Goal: Ask a question

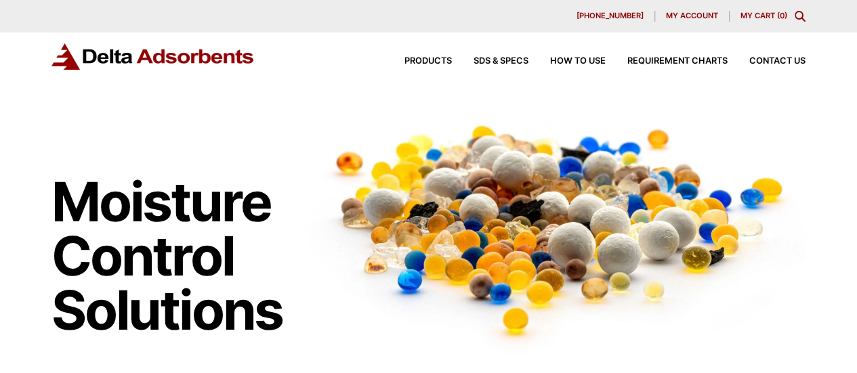
click at [705, 15] on span "My account" at bounding box center [692, 15] width 52 height 7
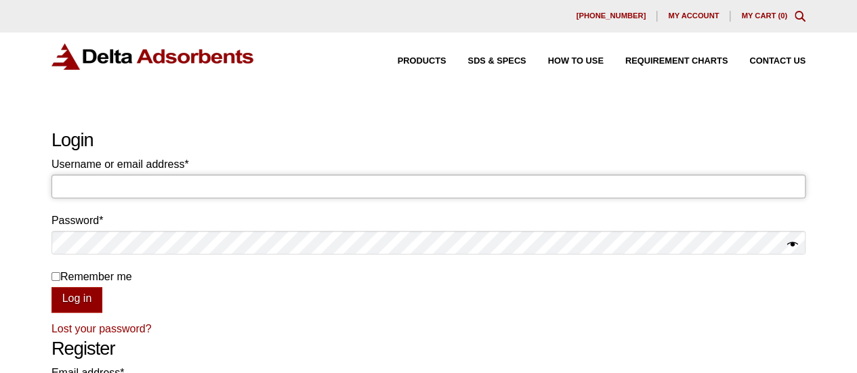
click at [279, 193] on input "Username or email address * Required" at bounding box center [429, 186] width 754 height 23
type input "invoicing@negotiatus.com"
click at [87, 296] on button "Log in" at bounding box center [77, 300] width 51 height 26
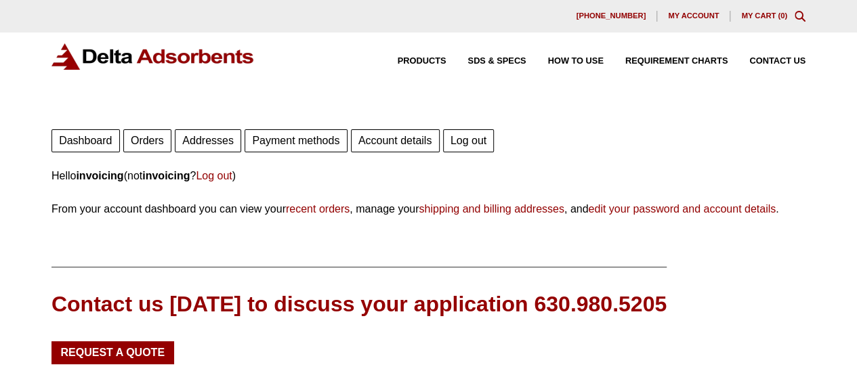
click at [148, 144] on link "Orders" at bounding box center [147, 140] width 48 height 23
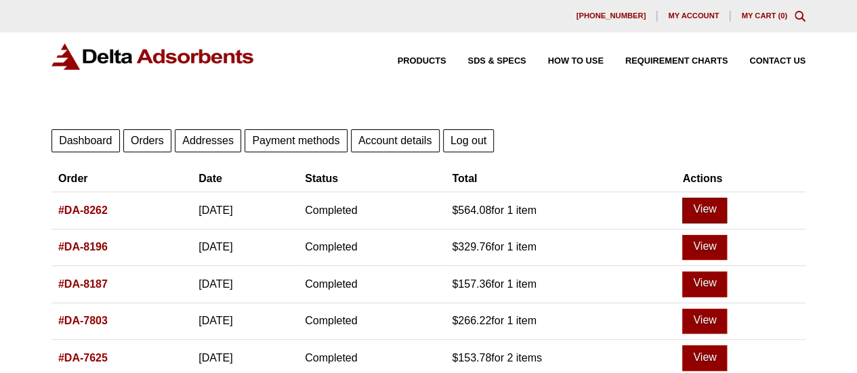
click at [727, 212] on link "View" at bounding box center [705, 211] width 45 height 26
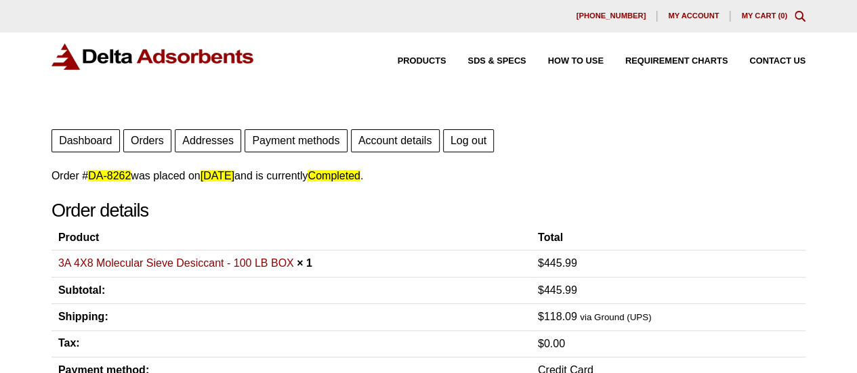
click at [377, 139] on link "Account details" at bounding box center [395, 140] width 89 height 23
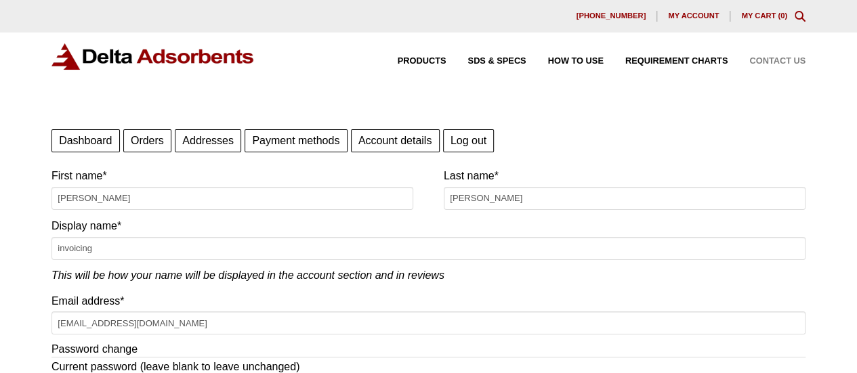
click at [765, 62] on span "Contact Us" at bounding box center [778, 61] width 56 height 9
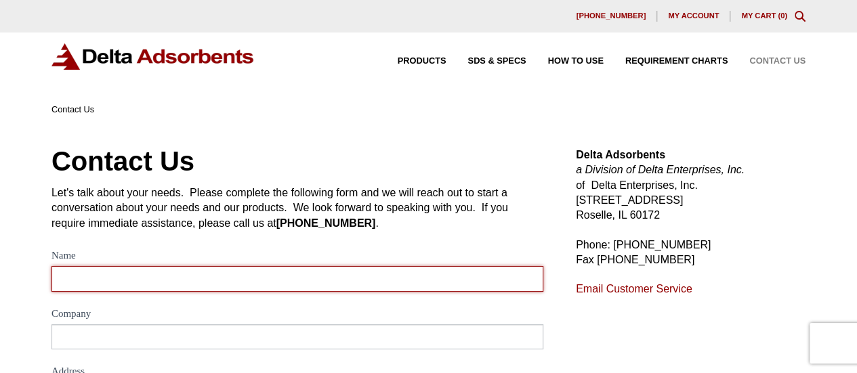
click at [157, 291] on input "Name" at bounding box center [298, 278] width 492 height 25
click at [159, 284] on input "Name" at bounding box center [298, 278] width 492 height 25
type input "o"
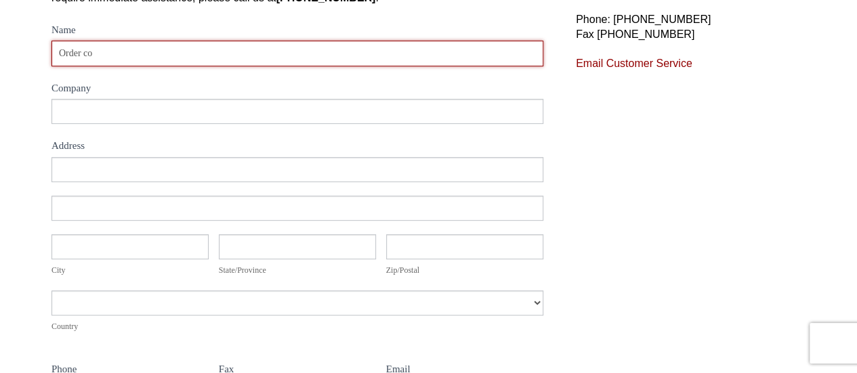
type input "Order co"
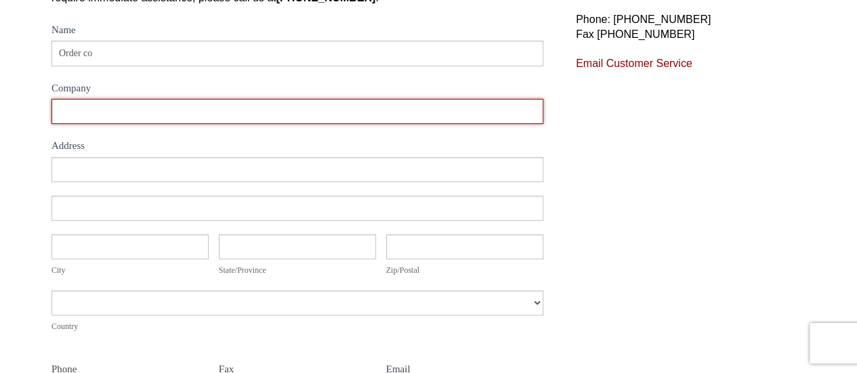
click at [189, 110] on input "Company" at bounding box center [298, 111] width 492 height 25
paste input "Negotiatus Corp"
type input "Negotiatus Corp"
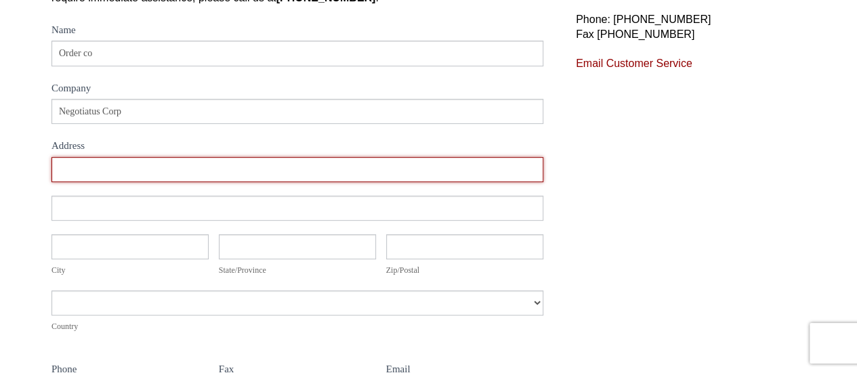
click at [133, 165] on input "Address" at bounding box center [298, 169] width 492 height 25
type input "1230 Harter Ave"
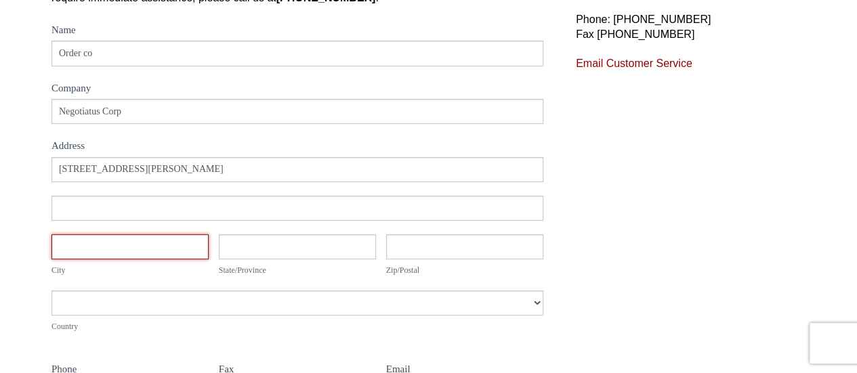
type input "Capitol Heights"
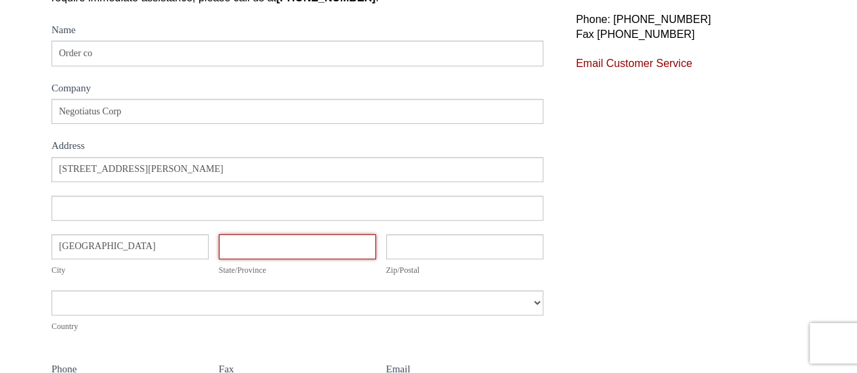
type input "California"
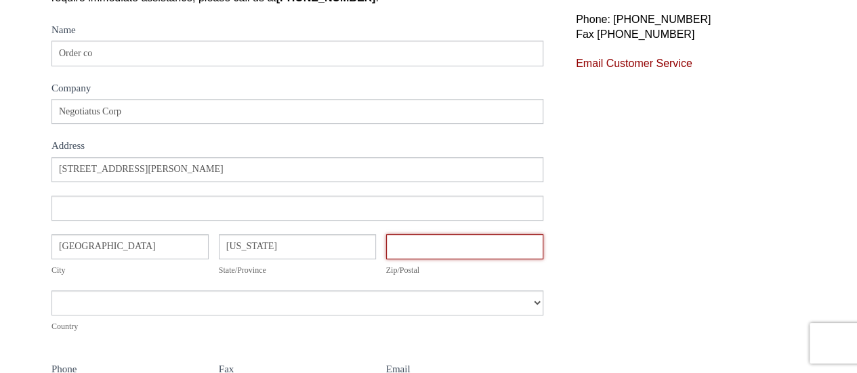
type input "9577"
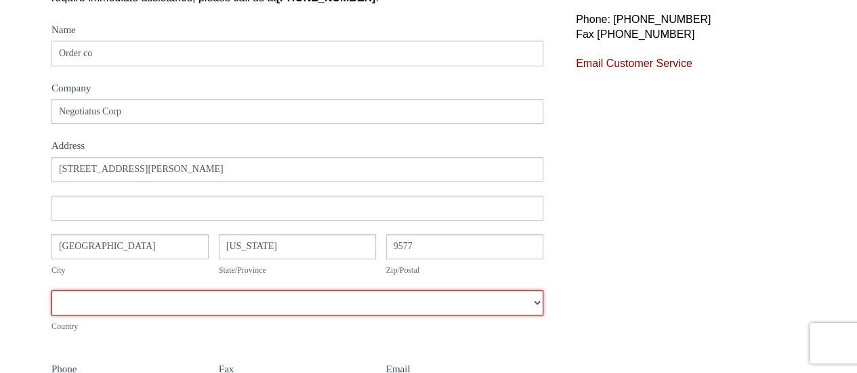
select select "United States"
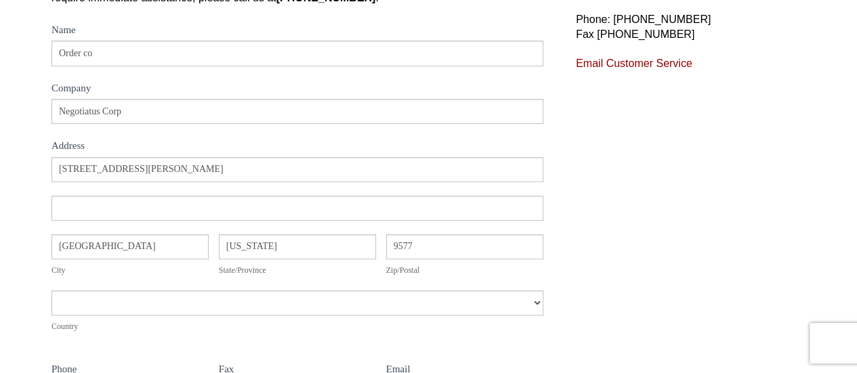
type input "6466657383"
type input "invoicing@order.co"
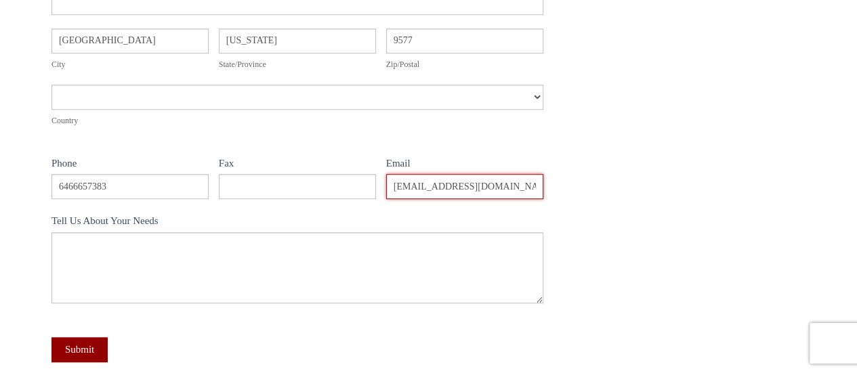
scroll to position [206, 0]
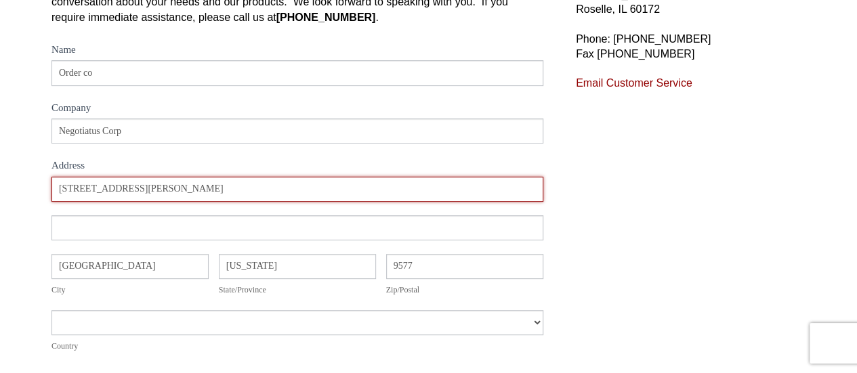
click at [188, 182] on input "1230 Harter Ave" at bounding box center [298, 189] width 492 height 25
click at [187, 182] on input "1230 Harter Ave" at bounding box center [298, 189] width 492 height 25
paste input "156 5th Ave, 7th Floor New York, New York 10010"
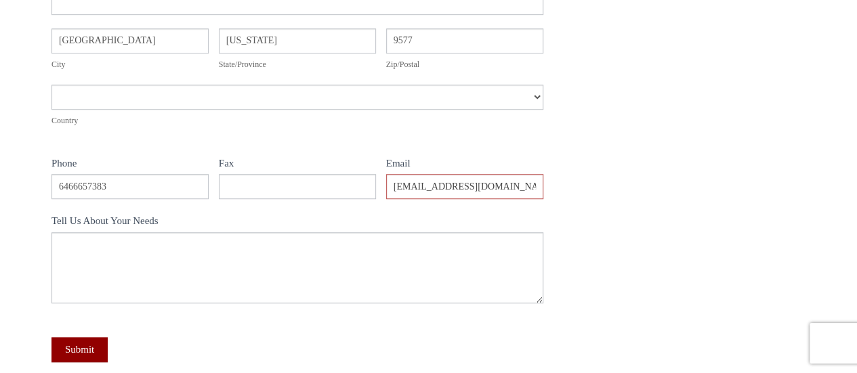
type input "156 5th Ave, 7th Floor New York, New York 10010"
click at [145, 33] on input "Capitol Heights" at bounding box center [130, 40] width 157 height 25
type input "New York City"
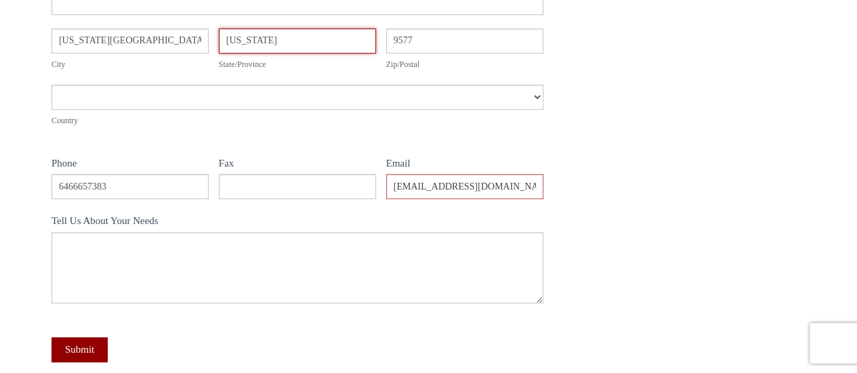
click at [288, 34] on input "California" at bounding box center [297, 40] width 157 height 25
type input "New York"
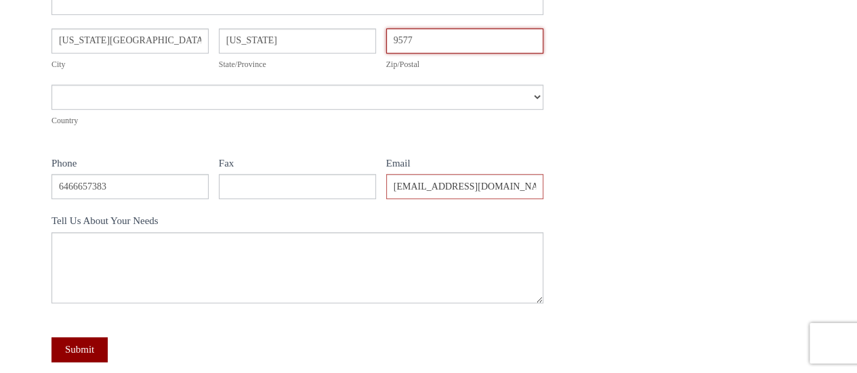
click at [447, 42] on input "9577" at bounding box center [464, 40] width 157 height 25
type input "10010"
click at [249, 144] on div "Name Order co Company Negotiatus Corp Address Address Address 156 5th Ave, 7th …" at bounding box center [298, 99] width 492 height 567
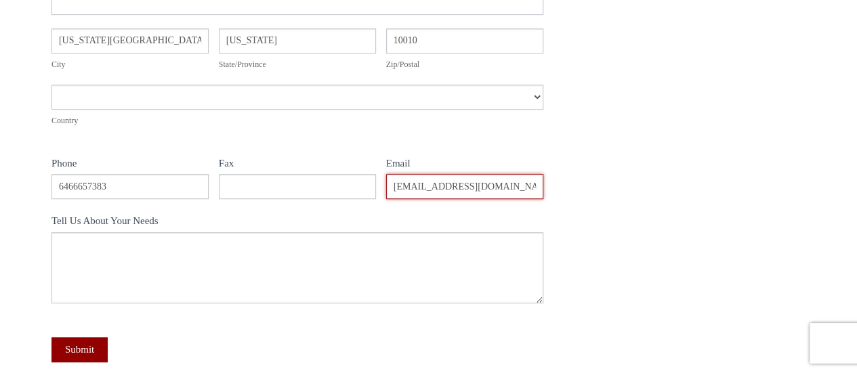
click at [463, 174] on input "invoicing@order.co" at bounding box center [464, 186] width 157 height 25
paste input "negotiatus.com"
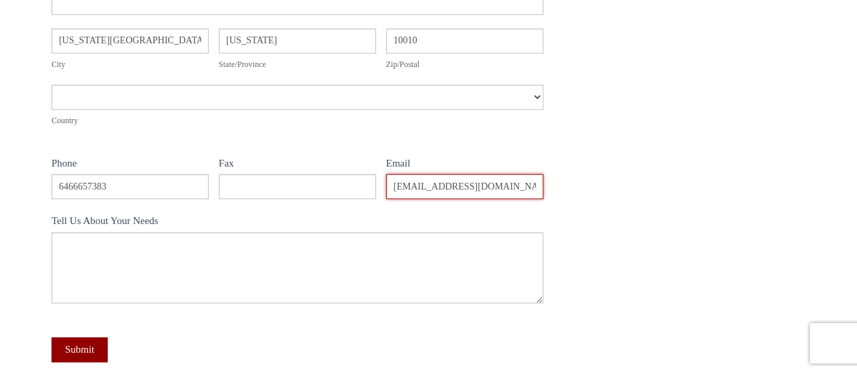
type input "invoicing@negotiatus.com"
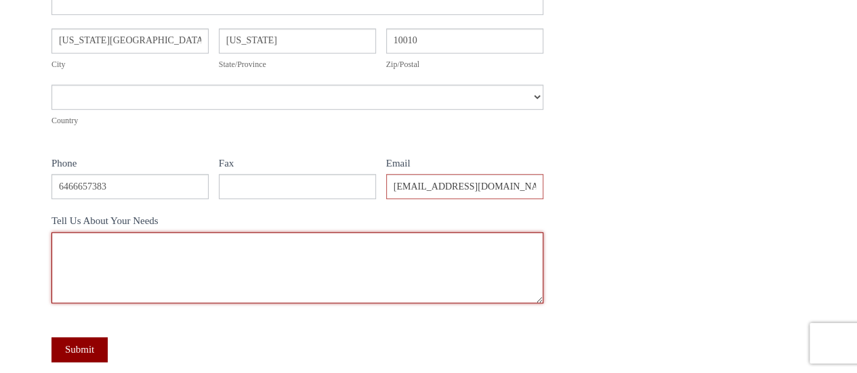
click at [188, 248] on textarea "Tell Us About Your Needs" at bounding box center [298, 267] width 492 height 71
click at [187, 248] on textarea "Tell Us About Your Needs" at bounding box center [298, 267] width 492 height 71
paste textarea "Hi I am reaching out to confirm the status of Order # XXXXXX. Could you please …"
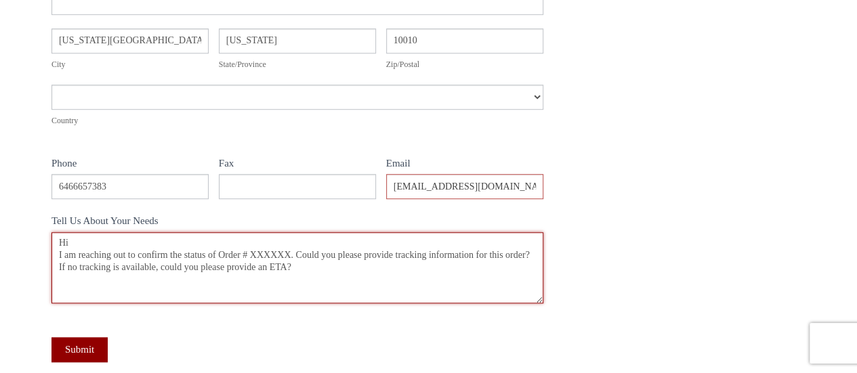
click at [281, 254] on textarea "Hi I am reaching out to confirm the status of Order # XXXXXX. Could you please …" at bounding box center [298, 267] width 492 height 71
paste textarea "DA-8262"
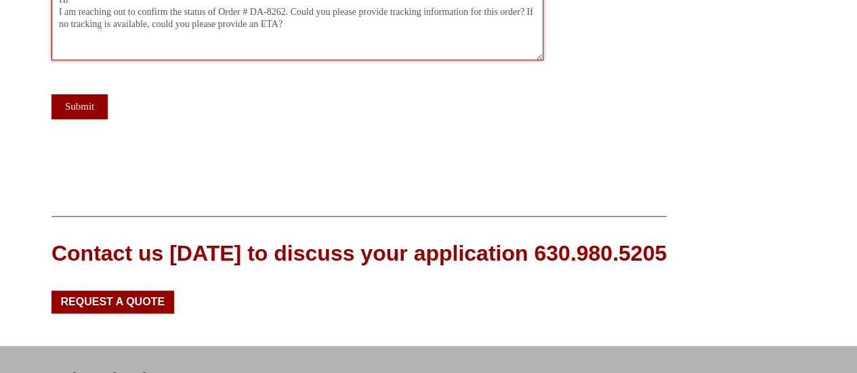
scroll to position [678, 0]
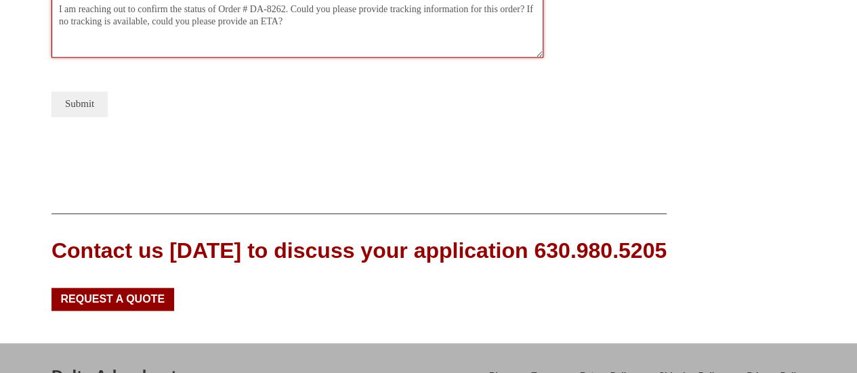
type textarea "Hi I am reaching out to confirm the status of Order # DA-8262. Could you please…"
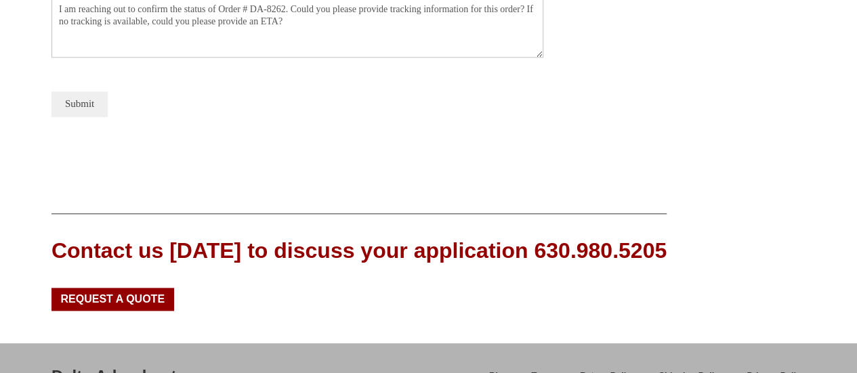
drag, startPoint x: 86, startPoint y: 109, endPoint x: 123, endPoint y: 117, distance: 38.2
click at [86, 108] on button "Submit" at bounding box center [80, 104] width 56 height 25
